Goal: Transaction & Acquisition: Purchase product/service

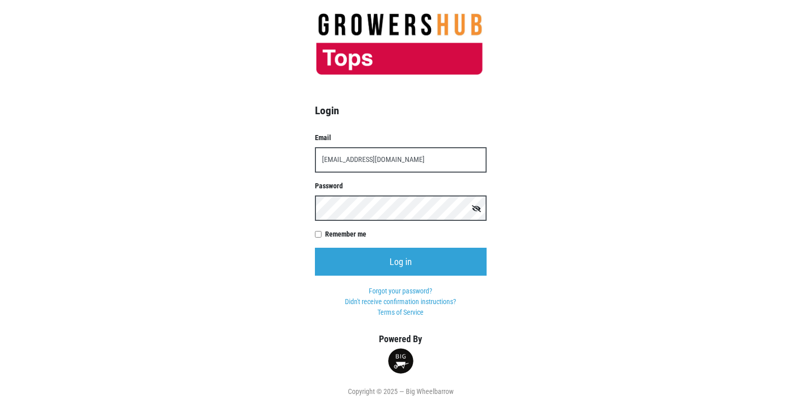
type input "t00358p0@topsmarkets.com"
click at [315, 248] on input "Log in" at bounding box center [401, 262] width 172 height 28
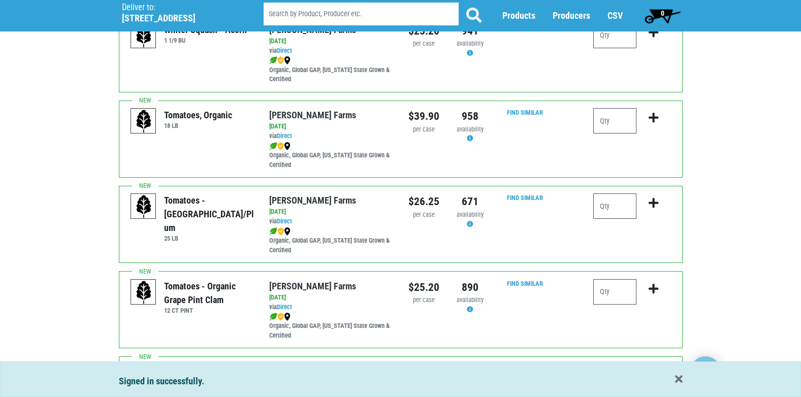
scroll to position [457, 0]
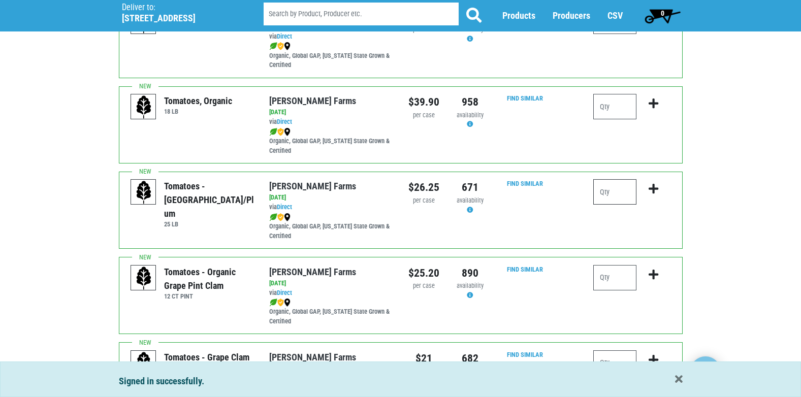
click at [627, 197] on input "number" at bounding box center [615, 191] width 43 height 25
type input "1"
click at [655, 190] on icon "submit" at bounding box center [654, 188] width 10 height 11
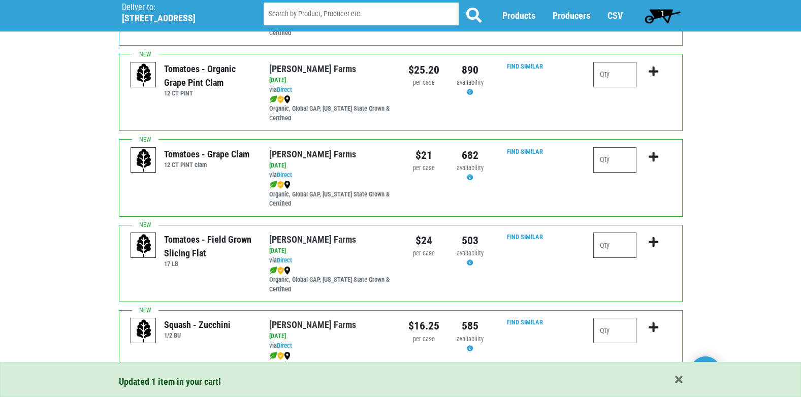
scroll to position [711, 0]
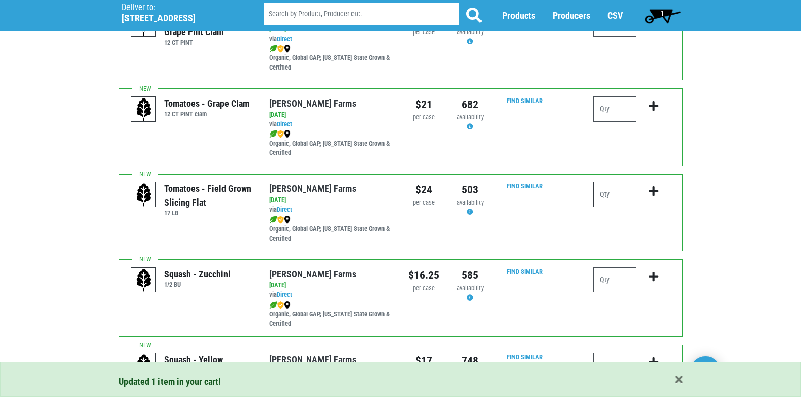
click at [631, 203] on input "number" at bounding box center [615, 194] width 43 height 25
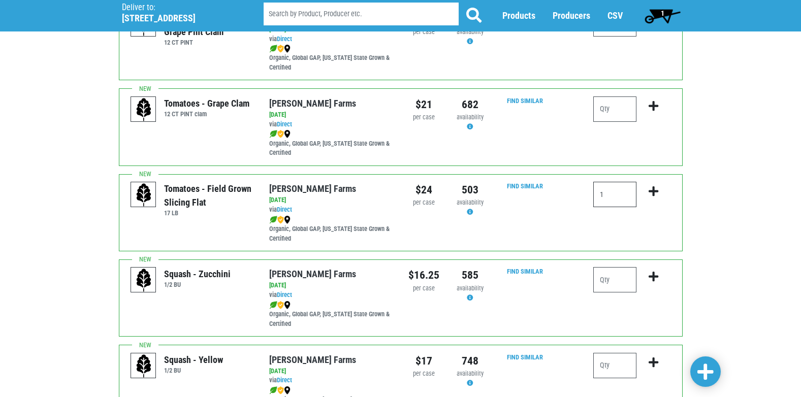
type input "1"
click at [655, 191] on icon "submit" at bounding box center [654, 191] width 10 height 11
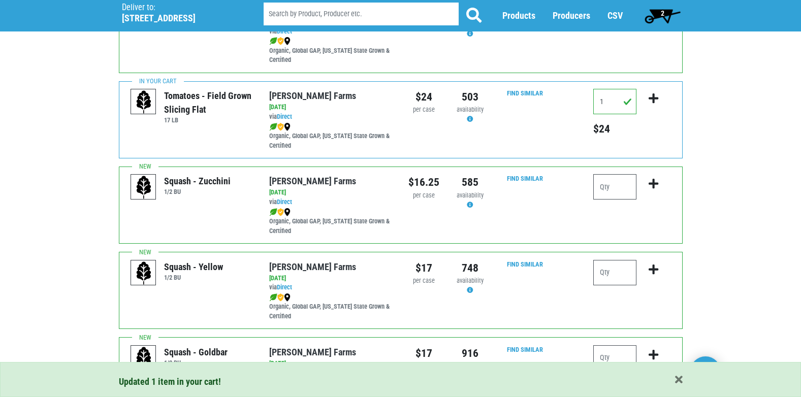
scroll to position [813, 0]
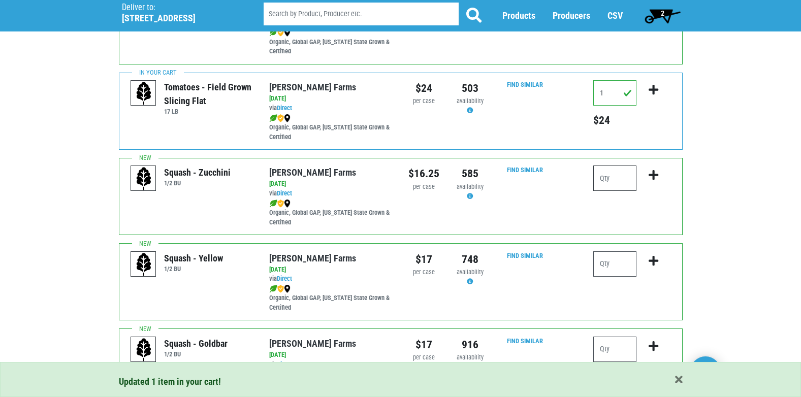
click at [622, 176] on input "number" at bounding box center [615, 178] width 43 height 25
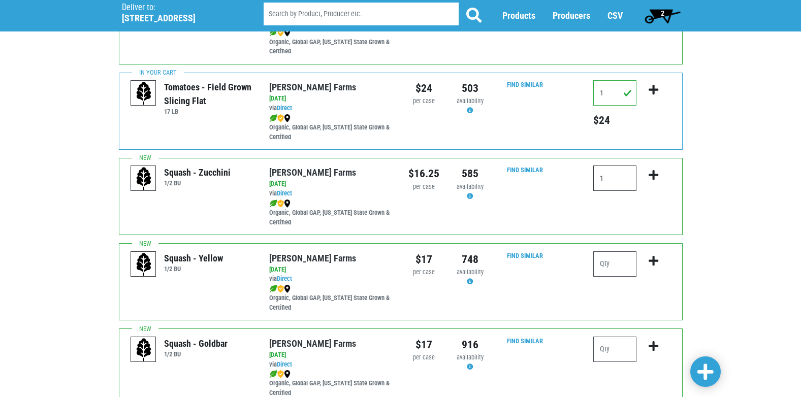
type input "1"
click at [656, 175] on icon "submit" at bounding box center [654, 175] width 10 height 11
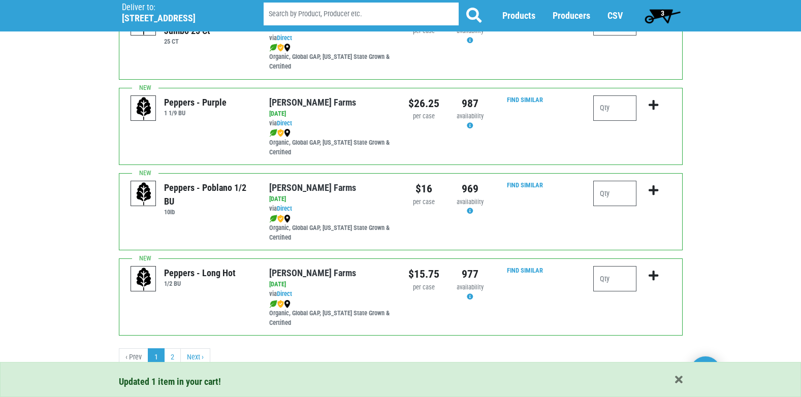
scroll to position [1485, 0]
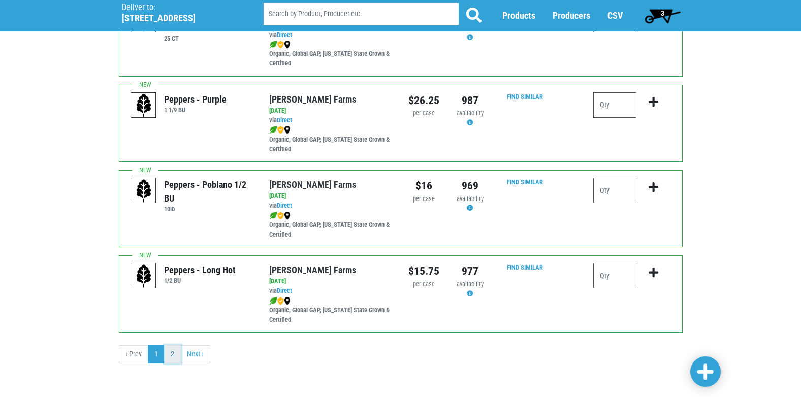
click at [177, 358] on link "2" at bounding box center [172, 355] width 17 height 18
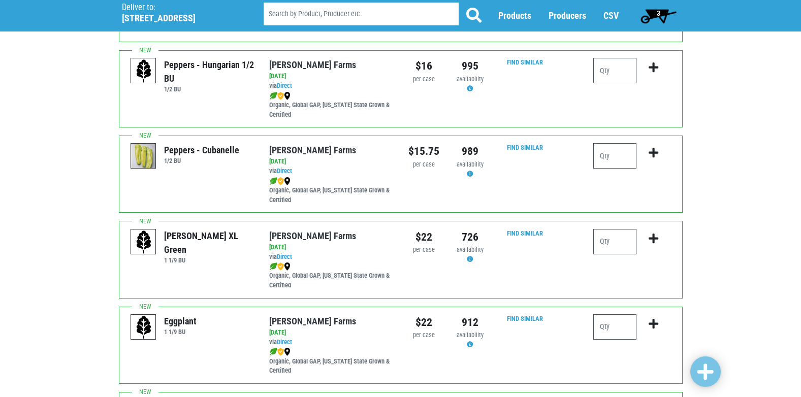
scroll to position [152, 0]
click at [608, 237] on input "number" at bounding box center [615, 240] width 43 height 25
type input "2"
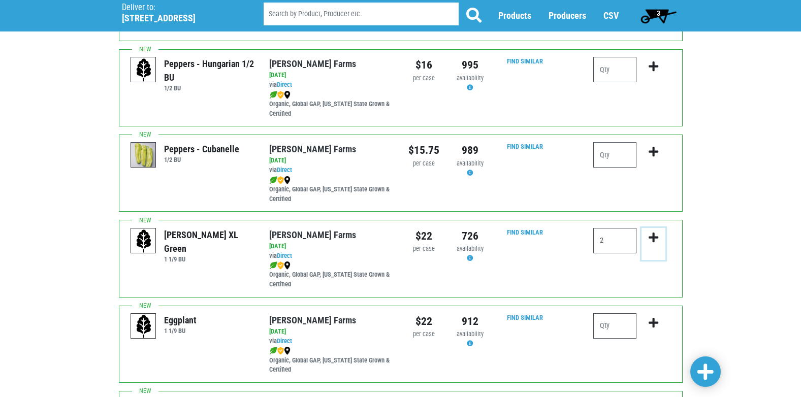
click at [654, 237] on icon "submit" at bounding box center [654, 237] width 10 height 11
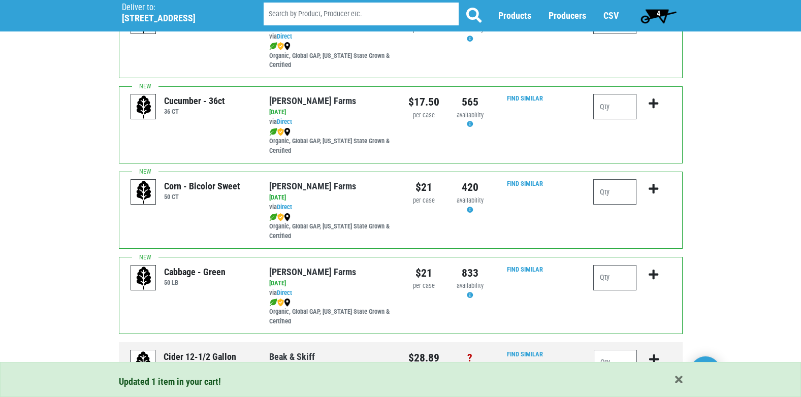
scroll to position [508, 0]
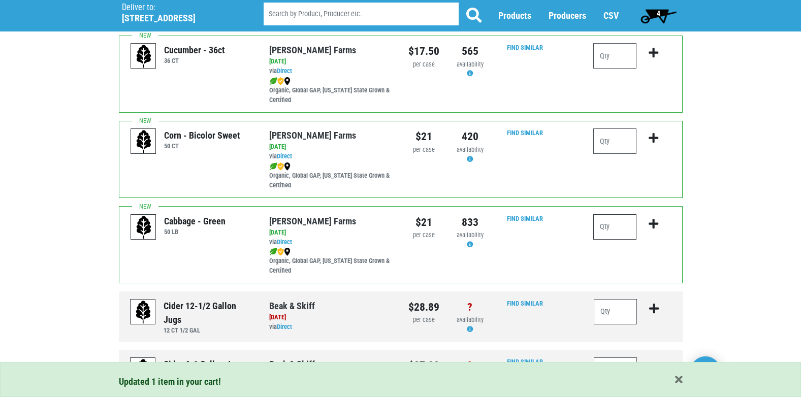
click at [618, 230] on input "number" at bounding box center [615, 226] width 43 height 25
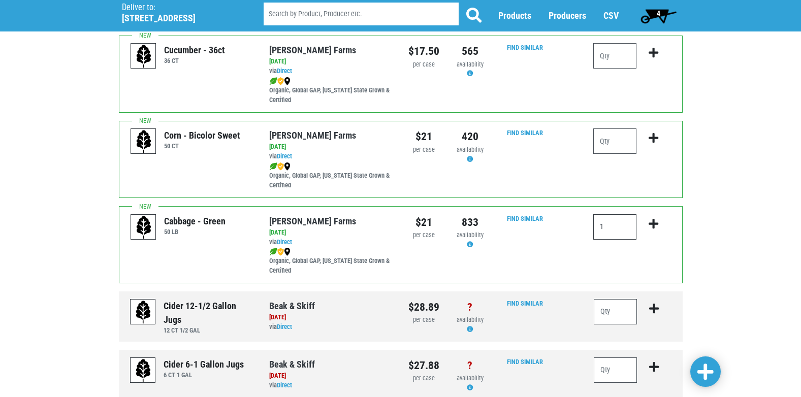
type input "1"
click at [653, 225] on icon "submit" at bounding box center [654, 224] width 10 height 11
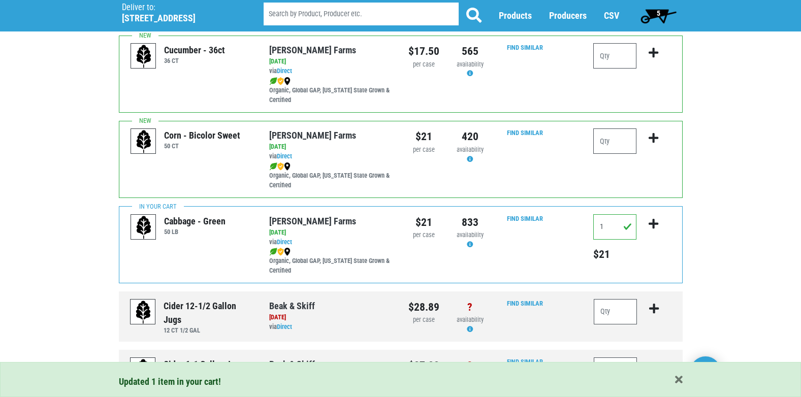
click at [659, 13] on span "5" at bounding box center [659, 13] width 4 height 8
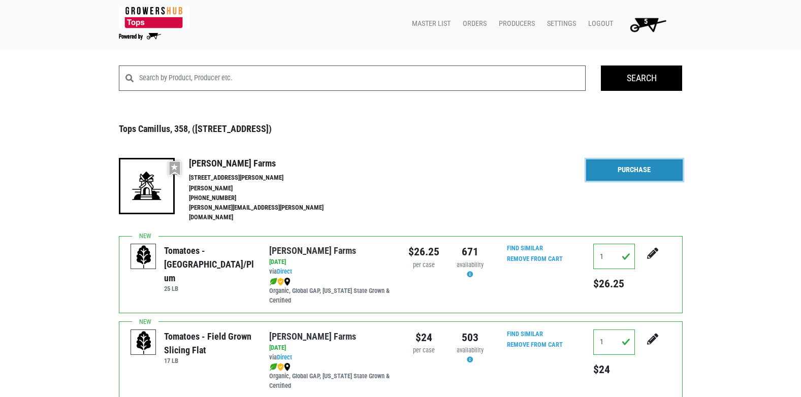
click at [605, 168] on link "Purchase" at bounding box center [634, 170] width 97 height 21
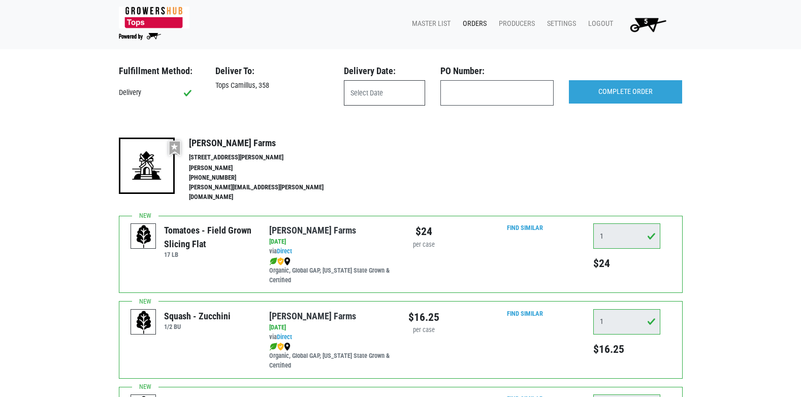
click at [377, 88] on input "text" at bounding box center [384, 92] width 81 height 25
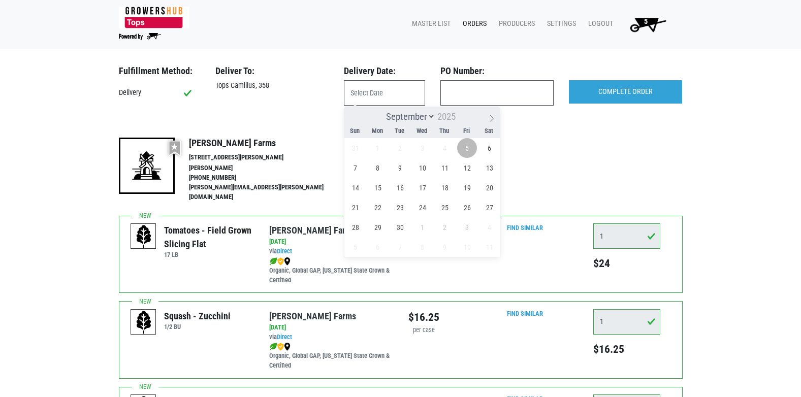
click at [470, 148] on span "5" at bounding box center [467, 148] width 20 height 20
type input "[DATE]"
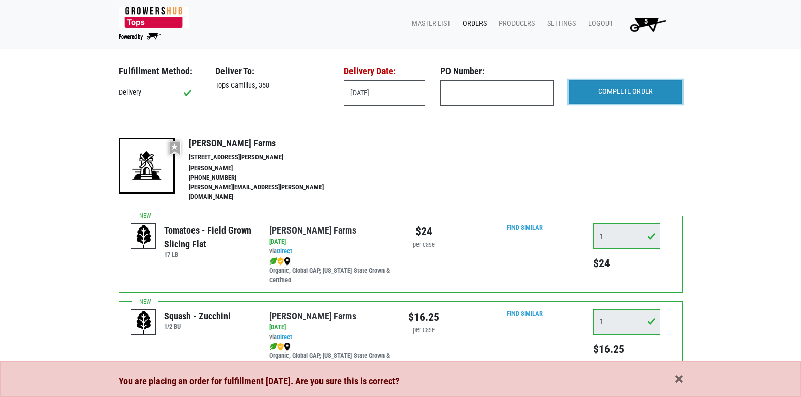
click at [636, 95] on input "COMPLETE ORDER" at bounding box center [625, 91] width 113 height 23
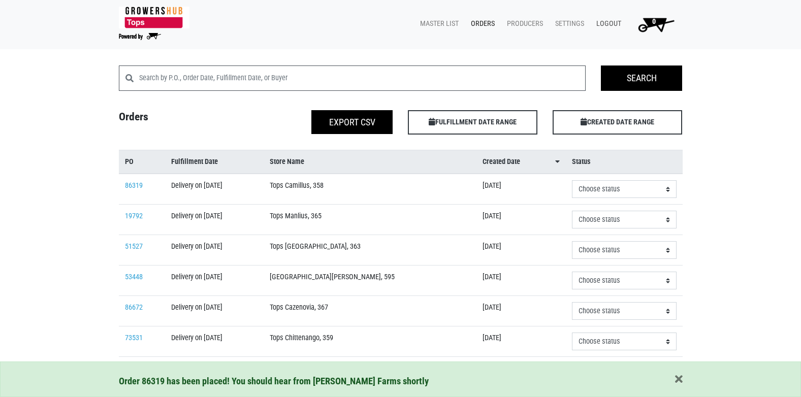
click at [610, 25] on link "Logout" at bounding box center [606, 23] width 37 height 19
